Goal: Information Seeking & Learning: Find specific fact

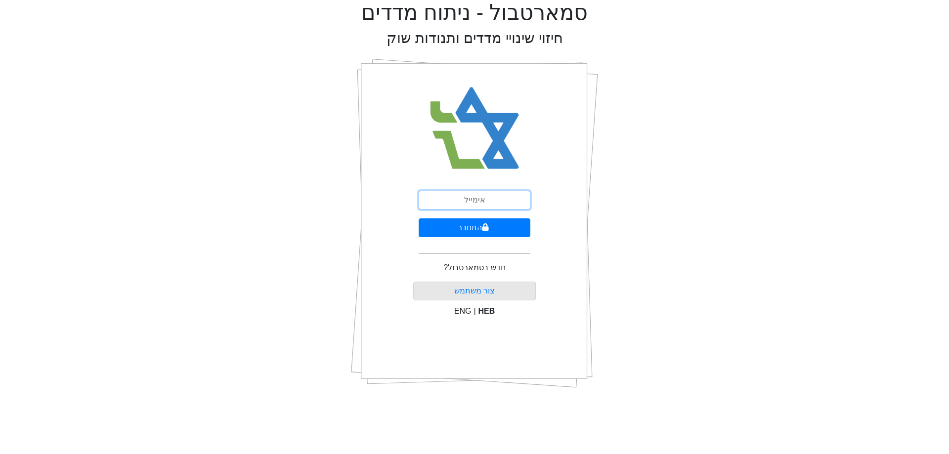
click at [492, 205] on input "email" at bounding box center [475, 200] width 112 height 19
type input "[EMAIL_ADDRESS][DOMAIN_NAME]"
click at [496, 236] on button "התחבר" at bounding box center [475, 228] width 112 height 19
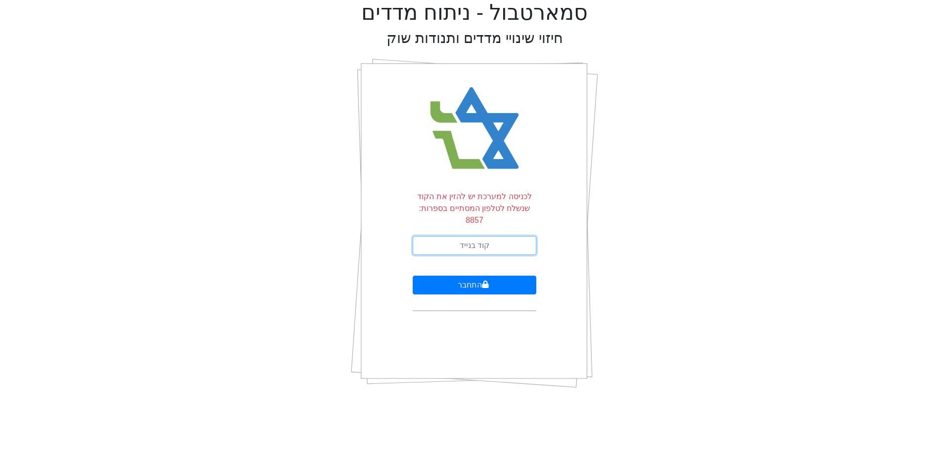
click at [494, 240] on input "text" at bounding box center [475, 245] width 124 height 19
type input "978837"
click at [413, 276] on button "התחבר" at bounding box center [475, 285] width 124 height 19
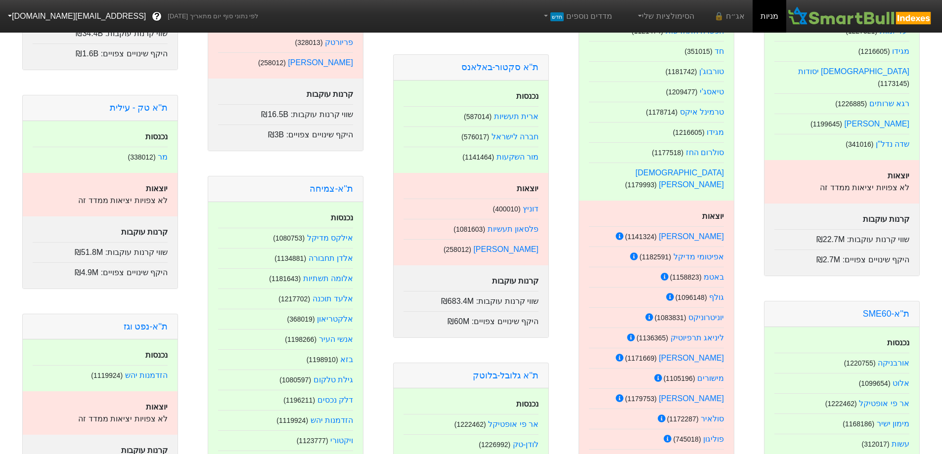
scroll to position [297, 0]
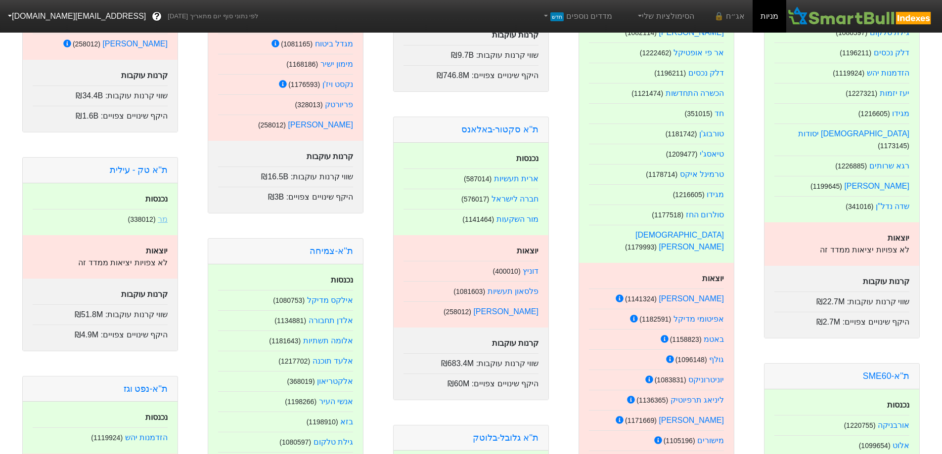
click at [165, 218] on link "מר" at bounding box center [163, 219] width 10 height 8
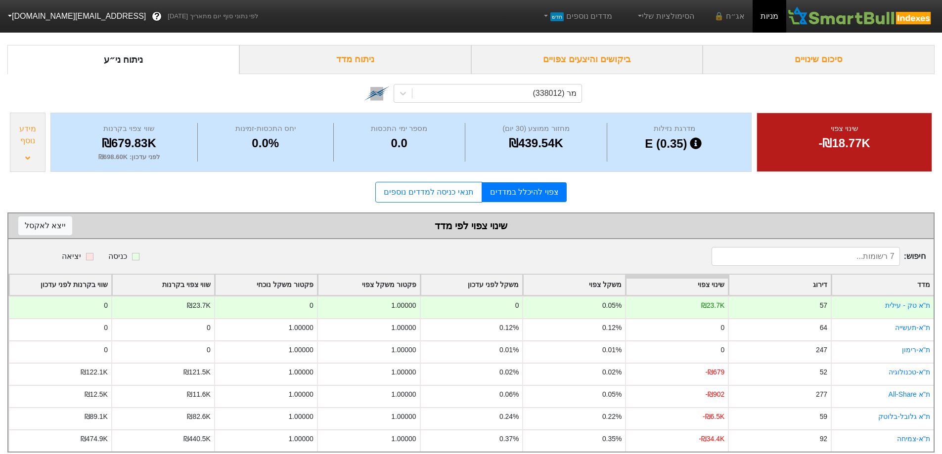
scroll to position [49, 0]
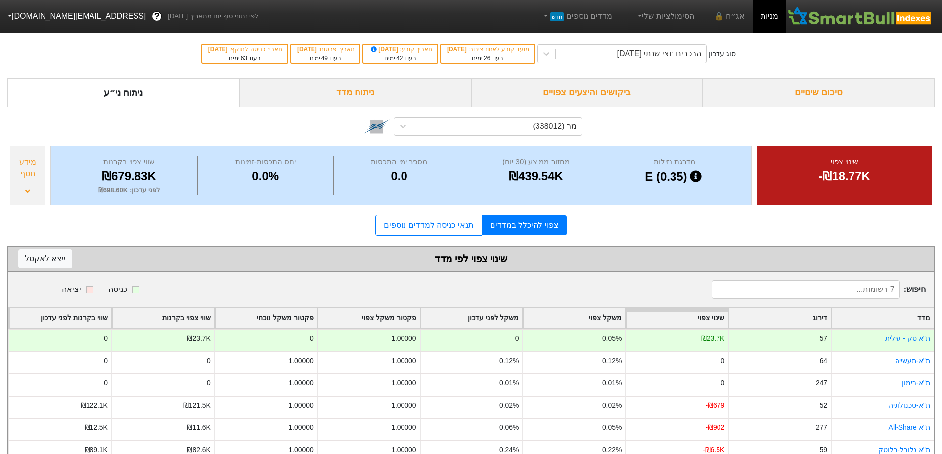
click at [615, 92] on div "ביקושים והיצעים צפויים" at bounding box center [587, 92] width 232 height 29
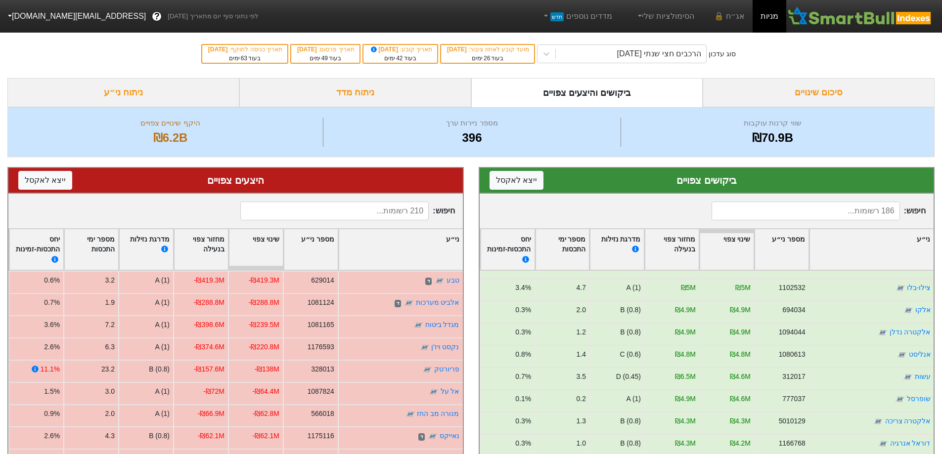
click at [142, 90] on div "ניתוח ני״ע" at bounding box center [123, 92] width 232 height 29
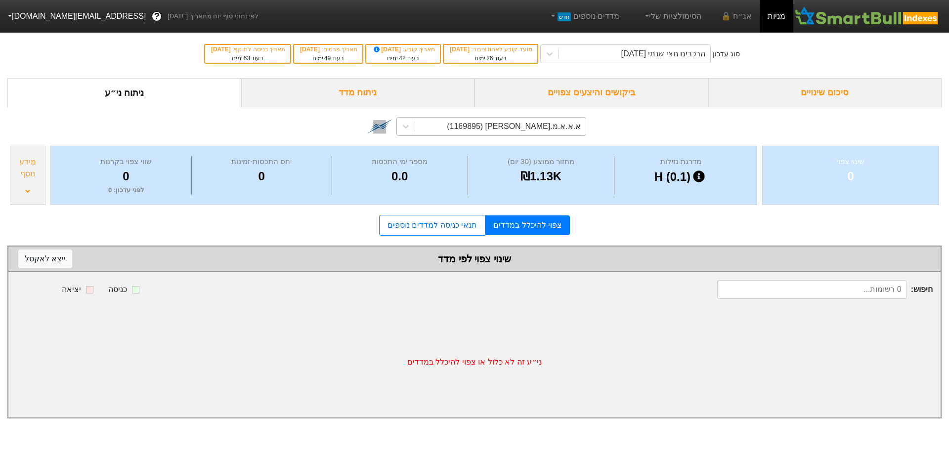
click at [544, 133] on div "א.א.א.מ.[PERSON_NAME] (1169895)" at bounding box center [500, 127] width 171 height 18
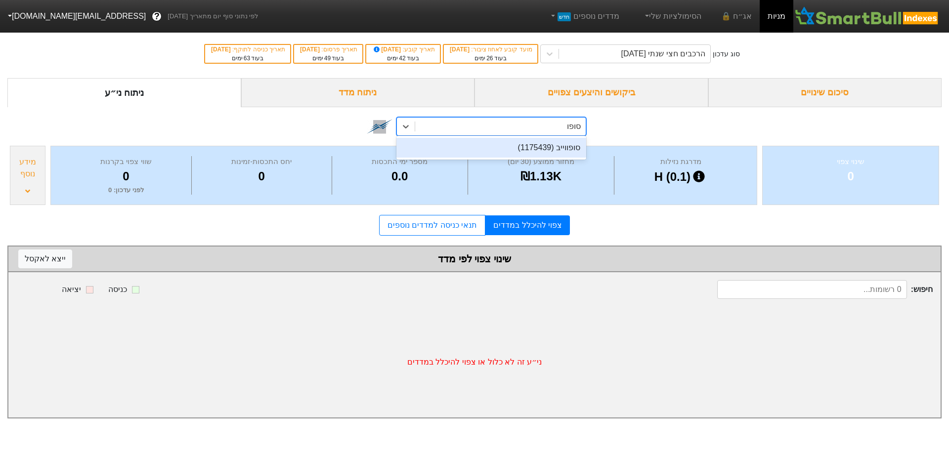
type input "סופוו"
click at [533, 151] on div "סופווייב (1175439)" at bounding box center [492, 148] width 190 height 20
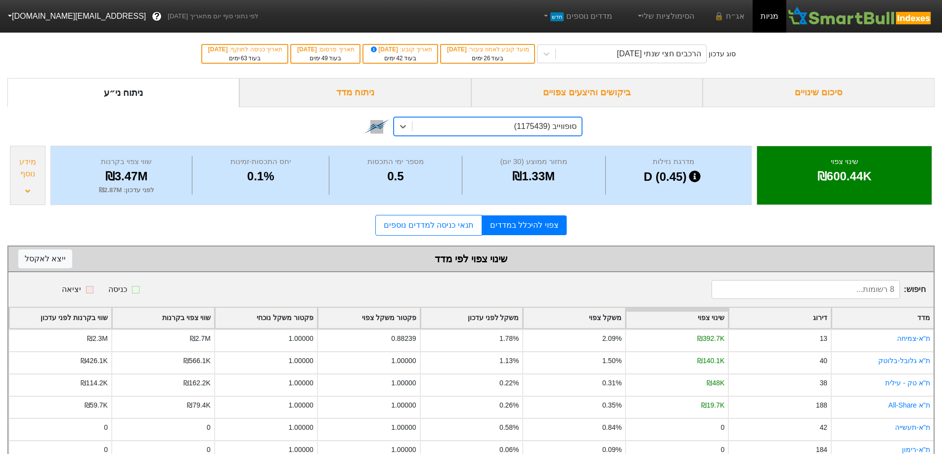
click at [550, 126] on div "סופווייב (1175439)" at bounding box center [545, 127] width 62 height 12
type input "[PERSON_NAME]"
click at [539, 144] on div "ווישור גלובלטק (1173228)" at bounding box center [488, 148] width 188 height 20
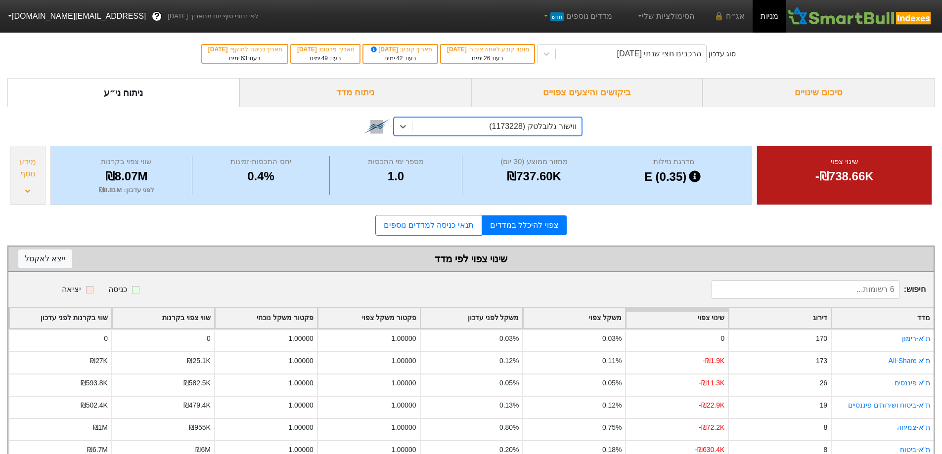
click at [553, 124] on div "ווישור גלובלטק (1173228)" at bounding box center [533, 127] width 88 height 12
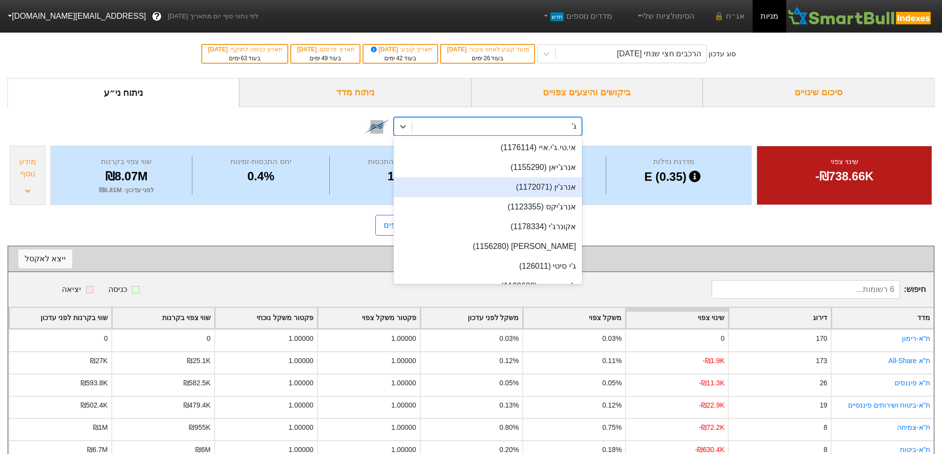
type input "ג"
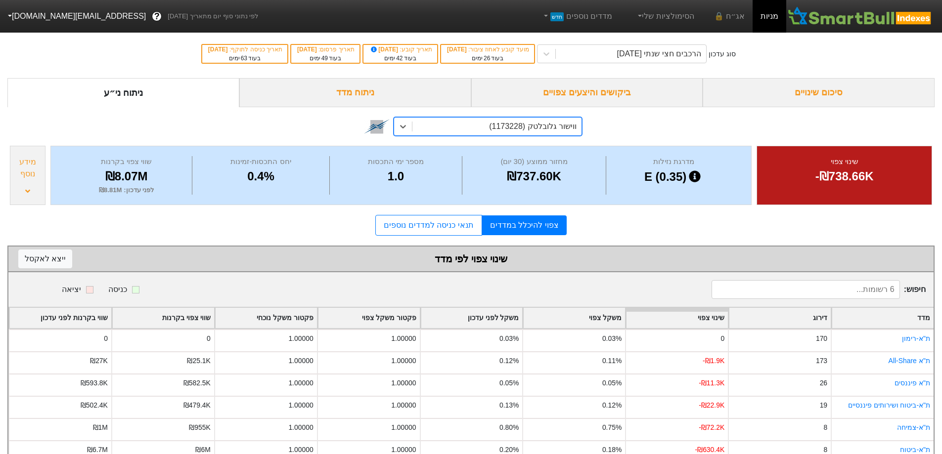
click at [554, 125] on div "ווישור גלובלטק (1173228)" at bounding box center [533, 127] width 88 height 12
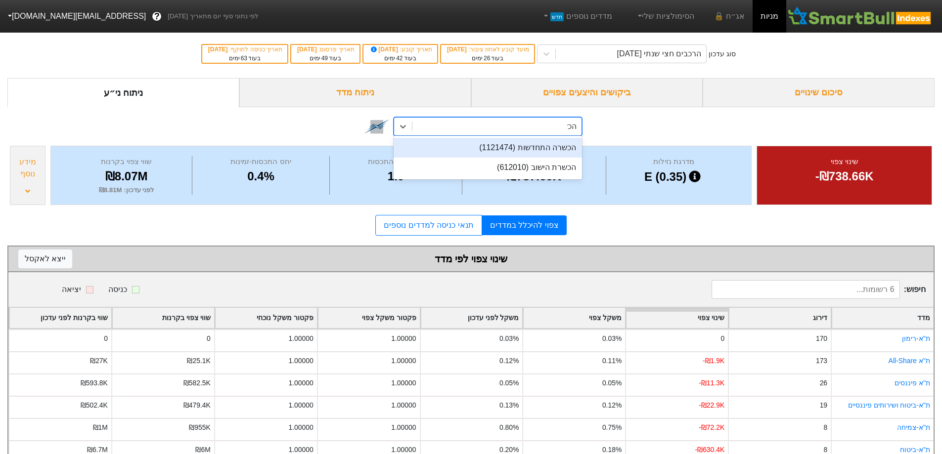
type input "הכשר"
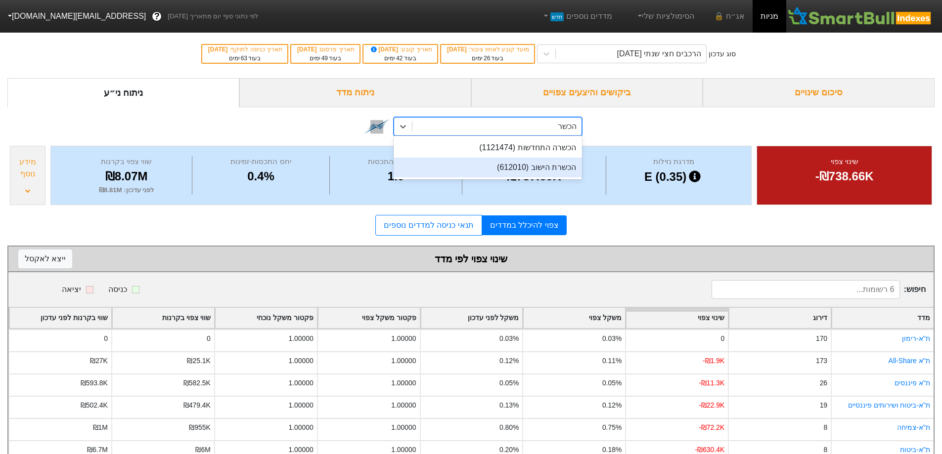
click at [537, 169] on div "הכשרת הישוב (612010)" at bounding box center [488, 168] width 188 height 20
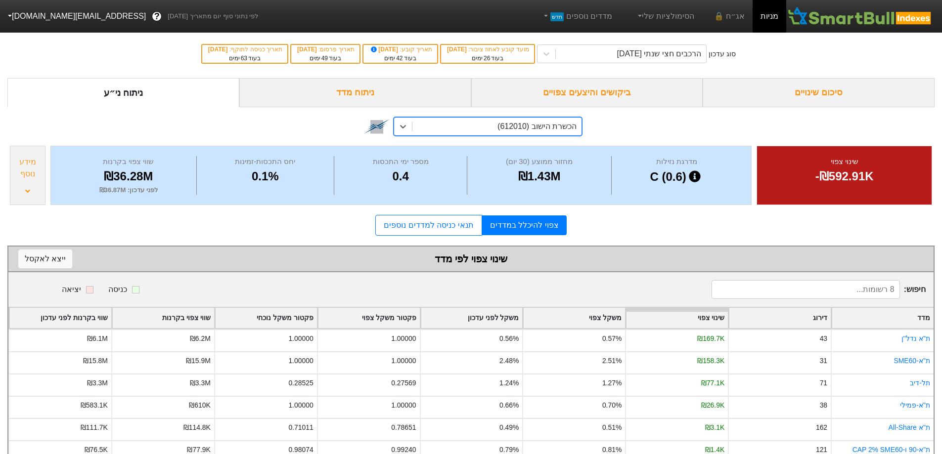
click at [557, 129] on div "הכשרת הישוב (612010)" at bounding box center [536, 127] width 79 height 12
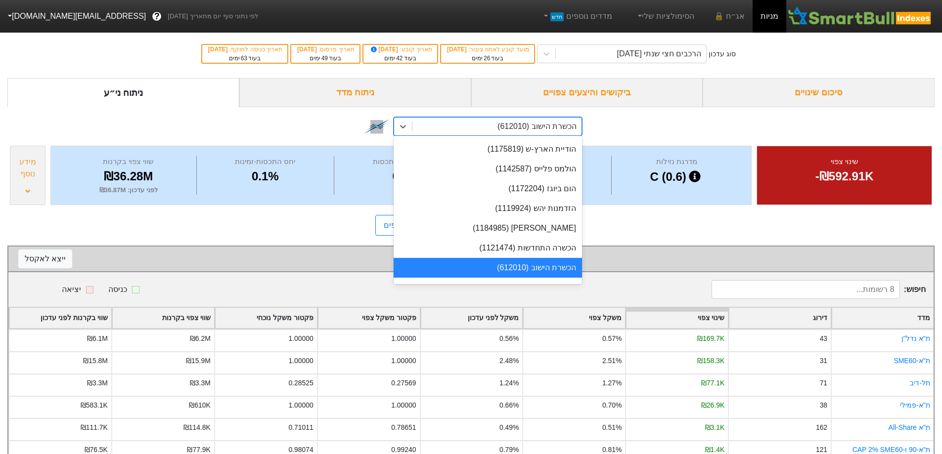
scroll to position [908, 0]
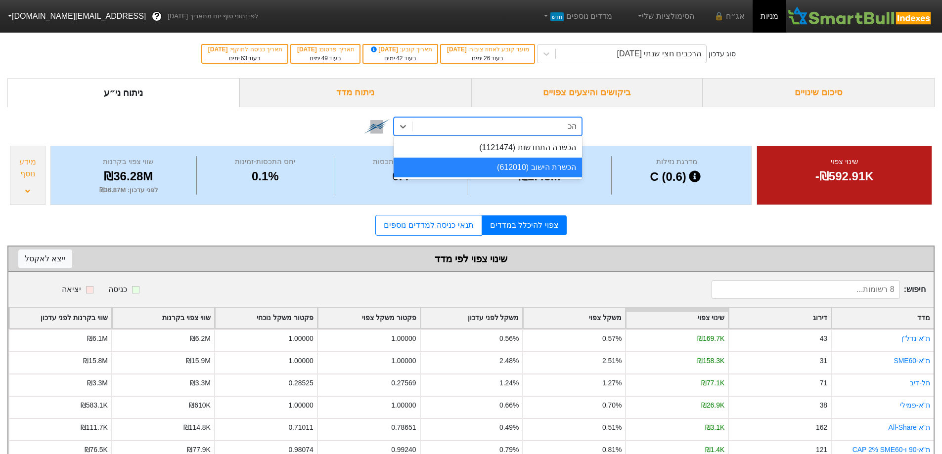
type input "הכש"
click at [549, 143] on div "הכשרה התחדשות (1121474)" at bounding box center [488, 148] width 188 height 20
